Goal: Navigation & Orientation: Find specific page/section

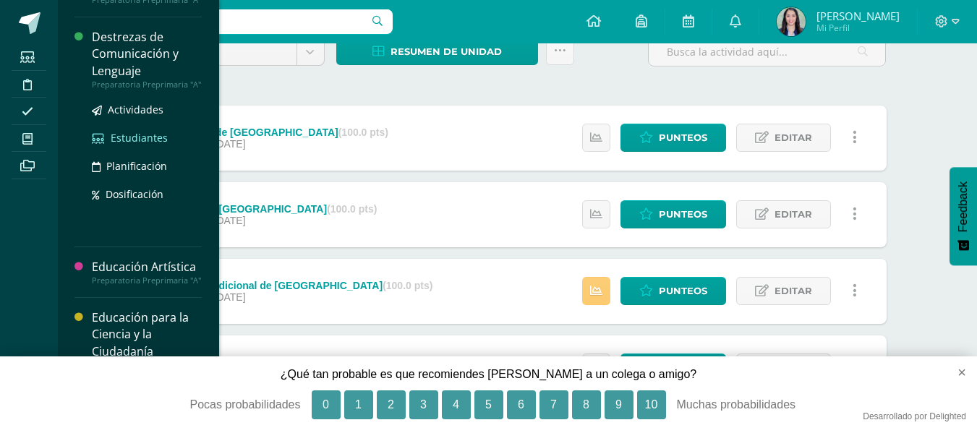
scroll to position [117, 0]
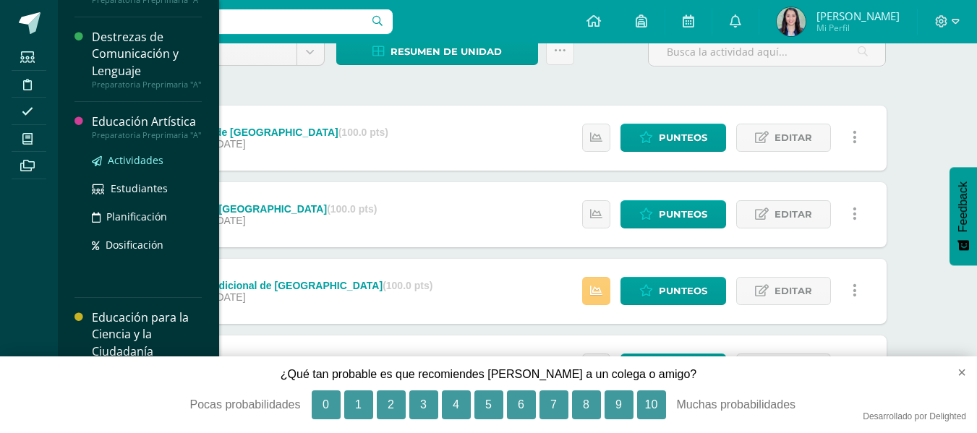
click at [137, 153] on span "Actividades" at bounding box center [136, 160] width 56 height 14
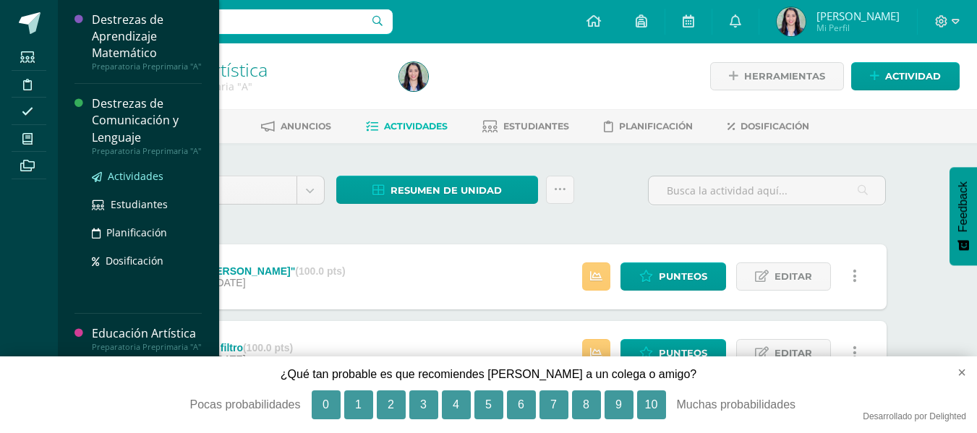
click at [150, 183] on span "Actividades" at bounding box center [136, 176] width 56 height 14
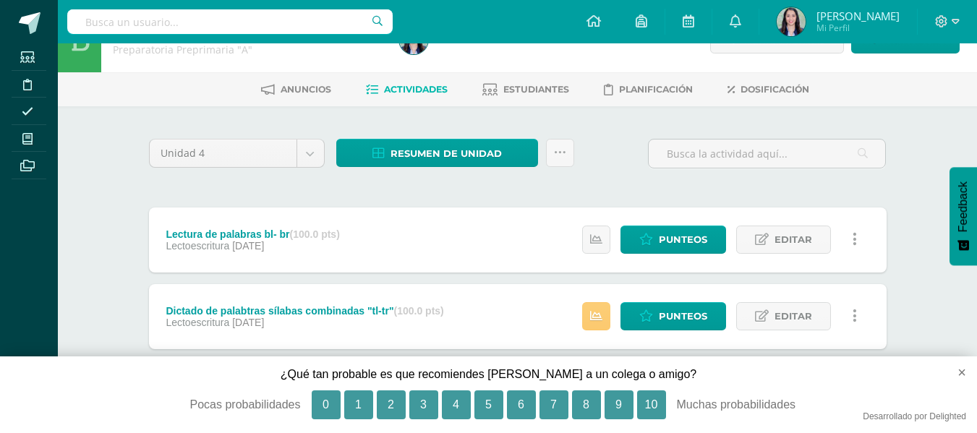
scroll to position [72, 0]
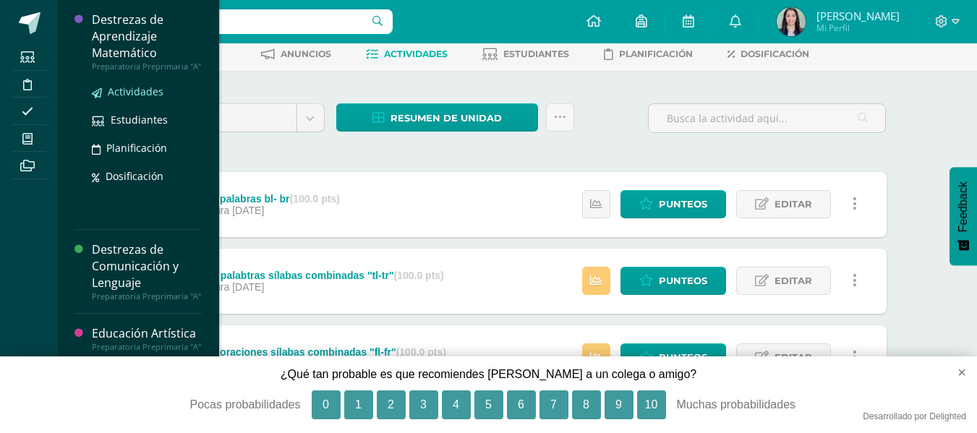
click at [134, 98] on span "Actividades" at bounding box center [136, 92] width 56 height 14
